Goal: Check status: Check status

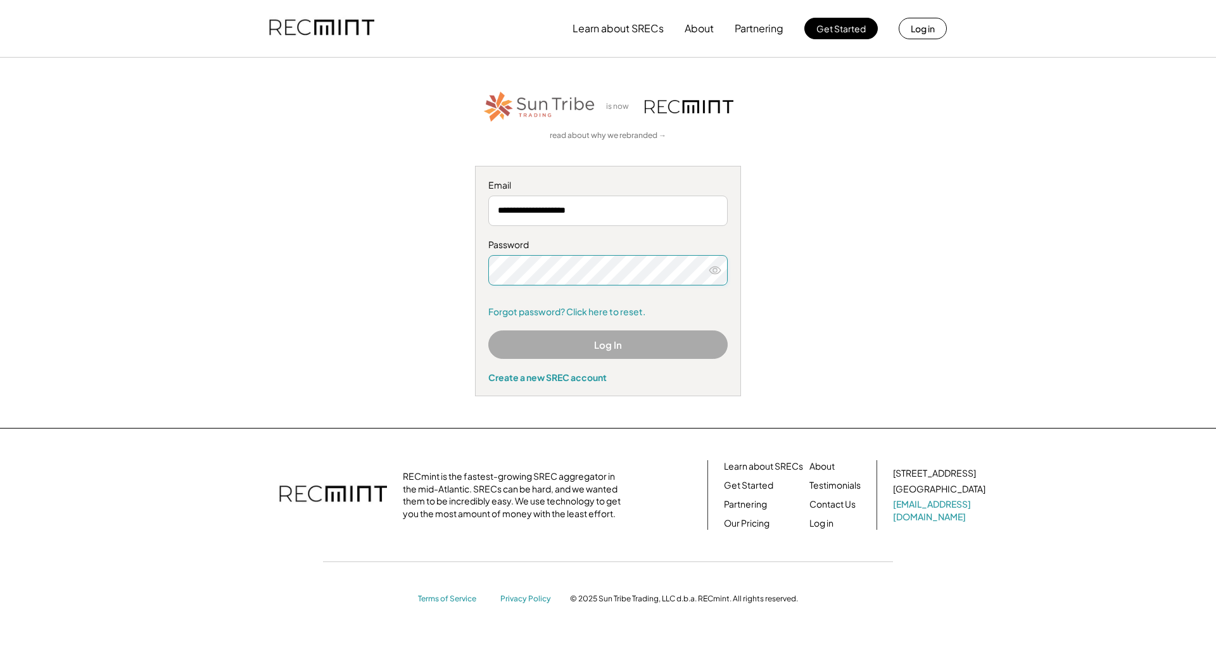
click at [612, 215] on input "**********" at bounding box center [607, 211] width 239 height 30
click at [613, 286] on div "Password Forgot password? Click here to reset." at bounding box center [607, 278] width 239 height 79
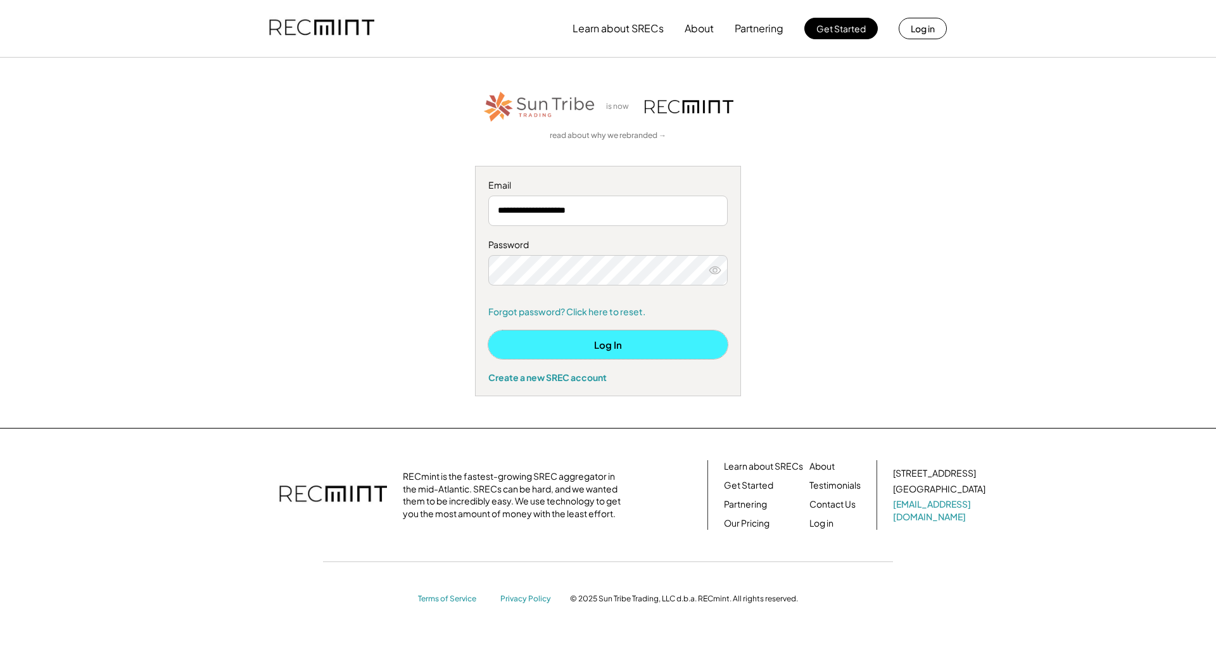
click at [610, 346] on button "Log In" at bounding box center [607, 344] width 239 height 28
click at [647, 337] on button "Log In" at bounding box center [607, 344] width 239 height 28
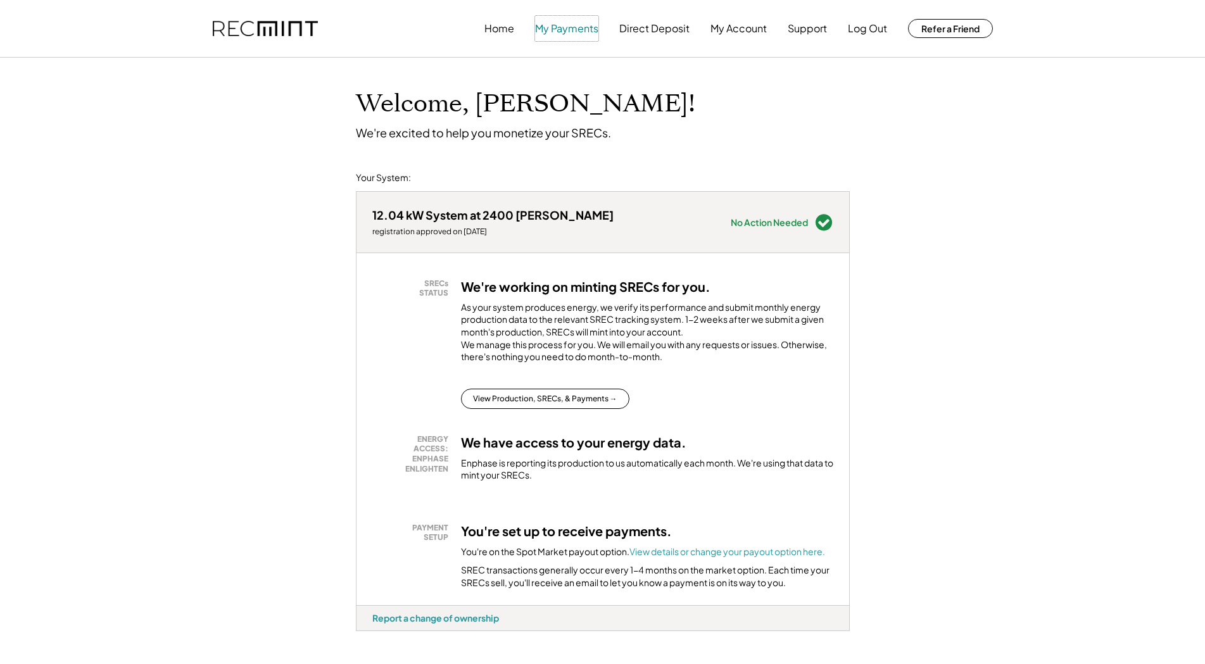
click at [559, 26] on button "My Payments" at bounding box center [566, 28] width 63 height 25
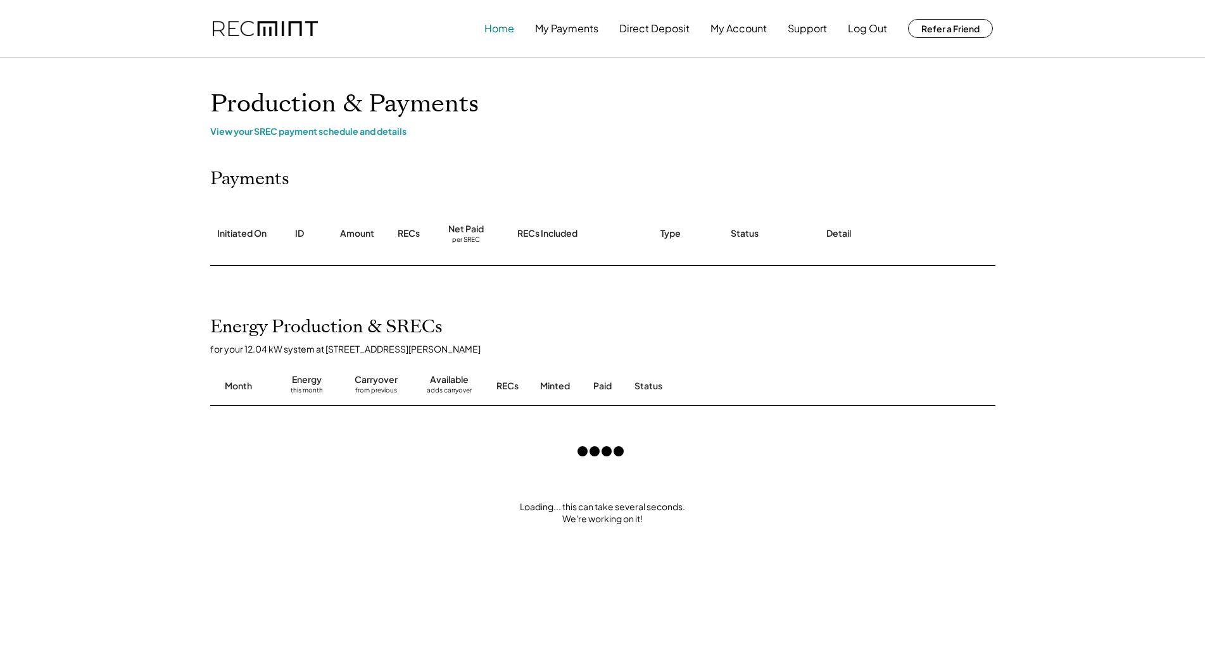
click at [496, 30] on button "Home" at bounding box center [499, 28] width 30 height 25
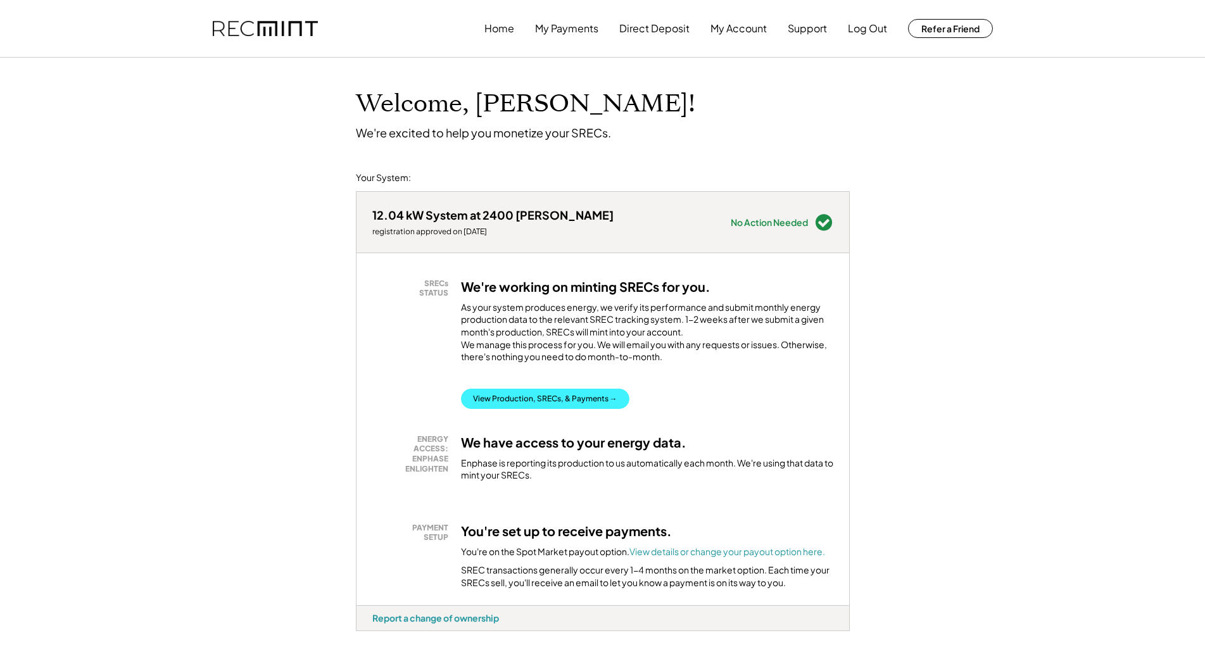
click at [529, 409] on button "View Production, SRECs, & Payments →" at bounding box center [545, 399] width 168 height 20
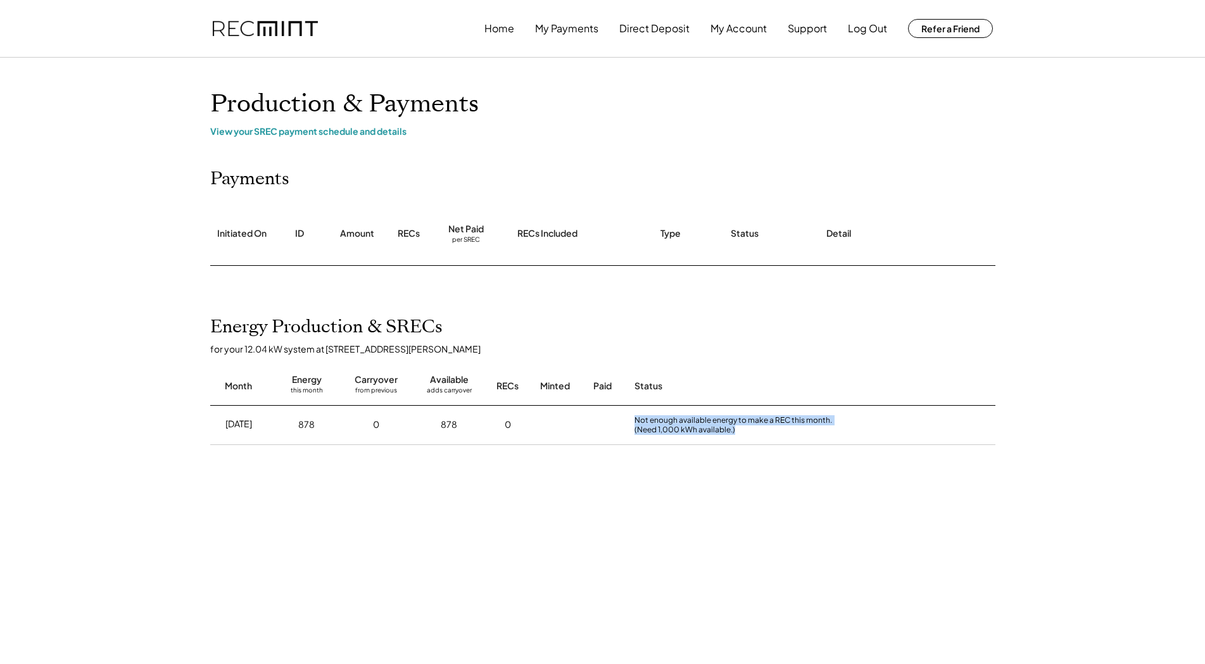
drag, startPoint x: 734, startPoint y: 432, endPoint x: 621, endPoint y: 420, distance: 114.0
click at [621, 420] on div "Jul 2025 878 0 878 0 Not enough available energy to make a REC this month. (Nee…" at bounding box center [602, 425] width 785 height 39
click at [596, 427] on div at bounding box center [603, 425] width 32 height 14
click at [857, 27] on button "Log Out" at bounding box center [867, 28] width 39 height 25
